Goal: Information Seeking & Learning: Learn about a topic

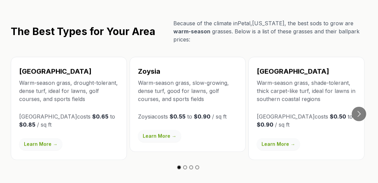
scroll to position [1178, 0]
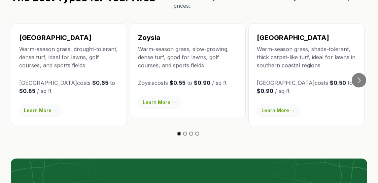
click at [185, 132] on button "Go to slide 2" at bounding box center [185, 134] width 4 height 4
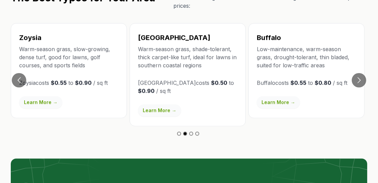
click at [190, 132] on button "Go to slide 3" at bounding box center [191, 134] width 4 height 4
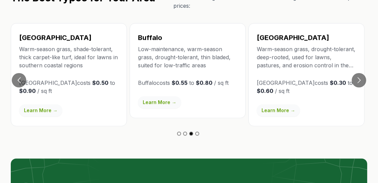
click at [199, 132] on button "Go to slide 4" at bounding box center [197, 134] width 4 height 4
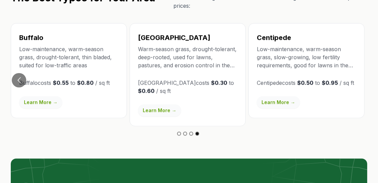
click at [279, 96] on link "Learn More →" at bounding box center [278, 102] width 43 height 12
